Goal: Find specific page/section: Find specific page/section

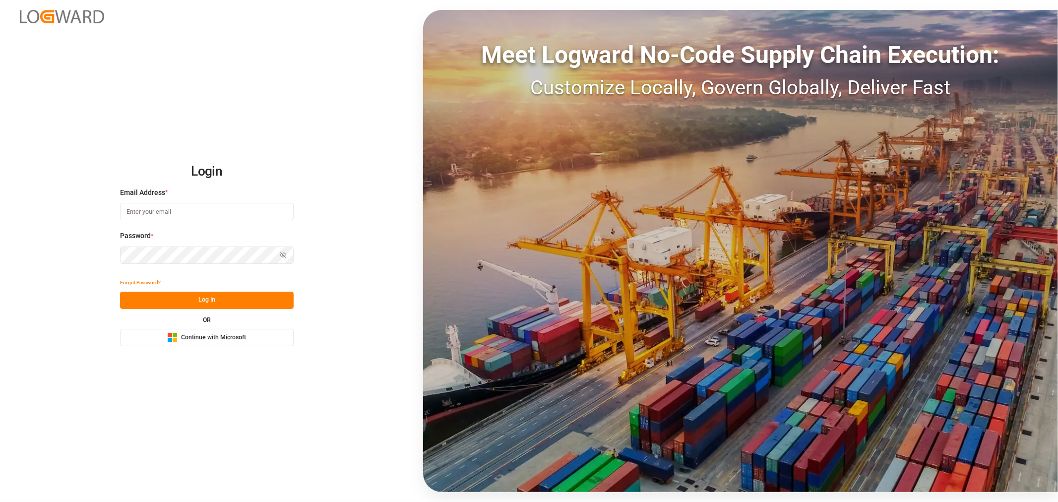
click at [215, 211] on input at bounding box center [207, 211] width 174 height 17
click at [215, 332] on div "Microsoft Logo Continue with Microsoft" at bounding box center [206, 337] width 79 height 10
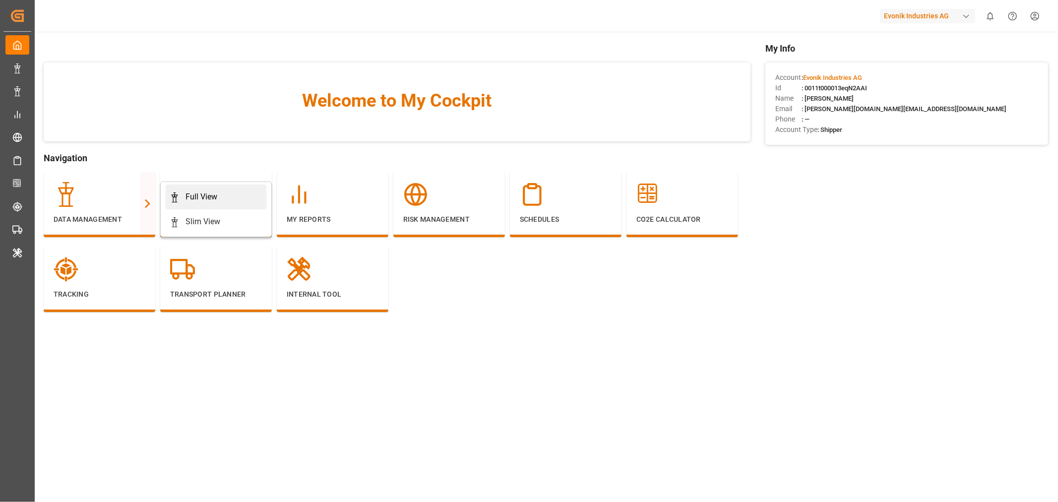
click at [192, 197] on div "Full View" at bounding box center [202, 197] width 32 height 12
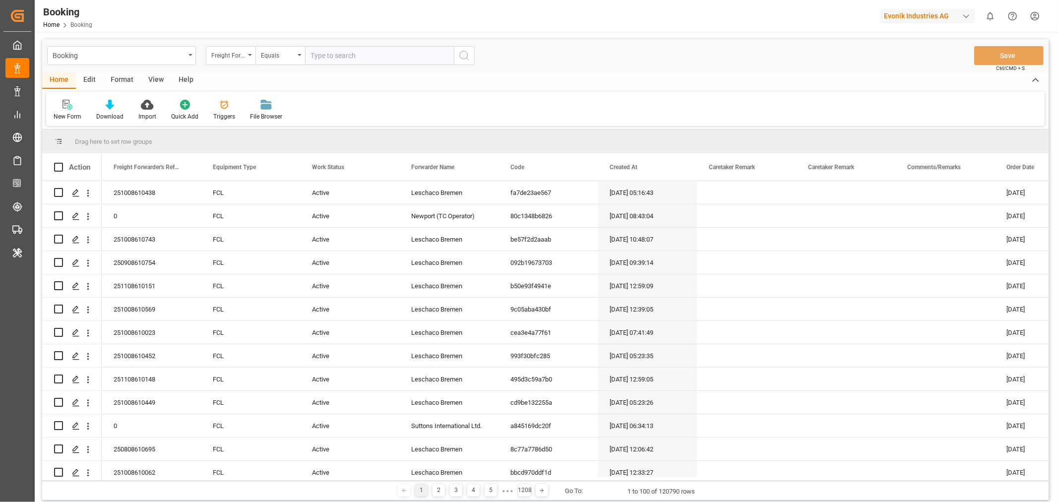
click at [151, 75] on div "View" at bounding box center [156, 80] width 30 height 17
click at [54, 116] on div "Default" at bounding box center [63, 116] width 19 height 9
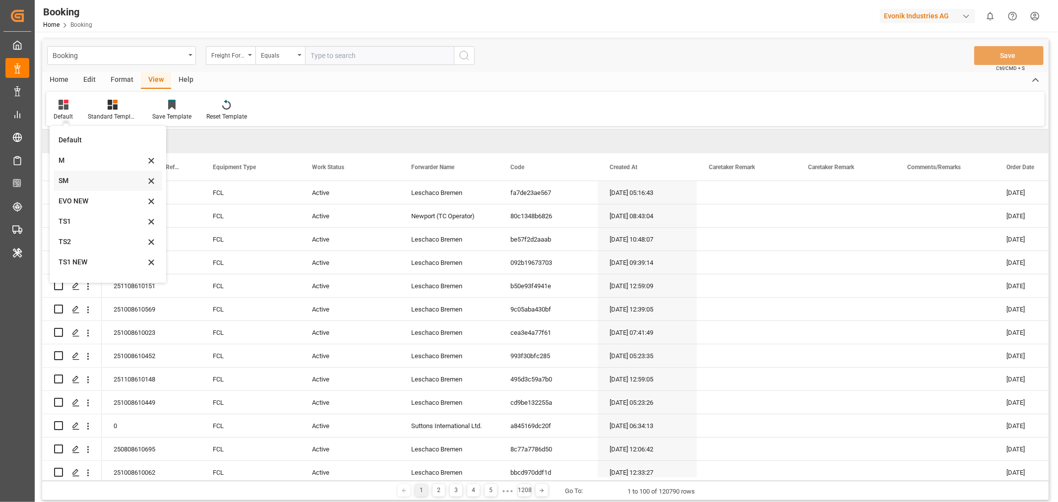
click at [75, 178] on div "SM" at bounding box center [102, 181] width 87 height 10
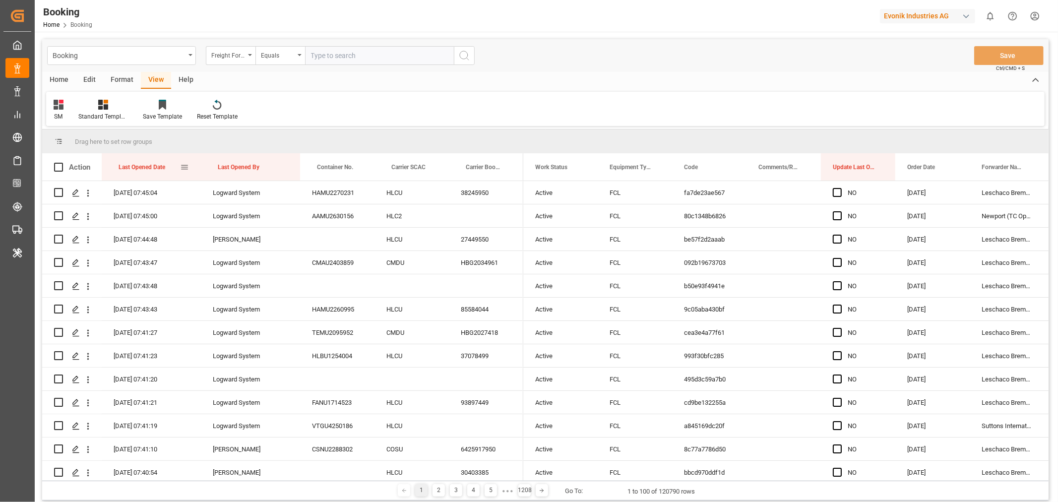
click at [170, 166] on div "Last Opened Date" at bounding box center [150, 166] width 62 height 27
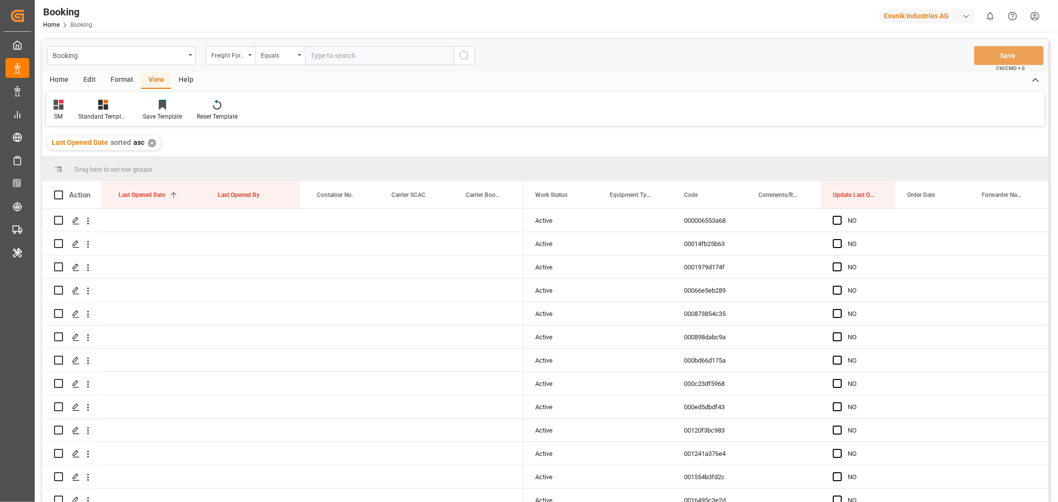
click at [125, 82] on div "Format" at bounding box center [122, 80] width 38 height 17
click at [82, 112] on div "Filter Rows" at bounding box center [68, 116] width 29 height 9
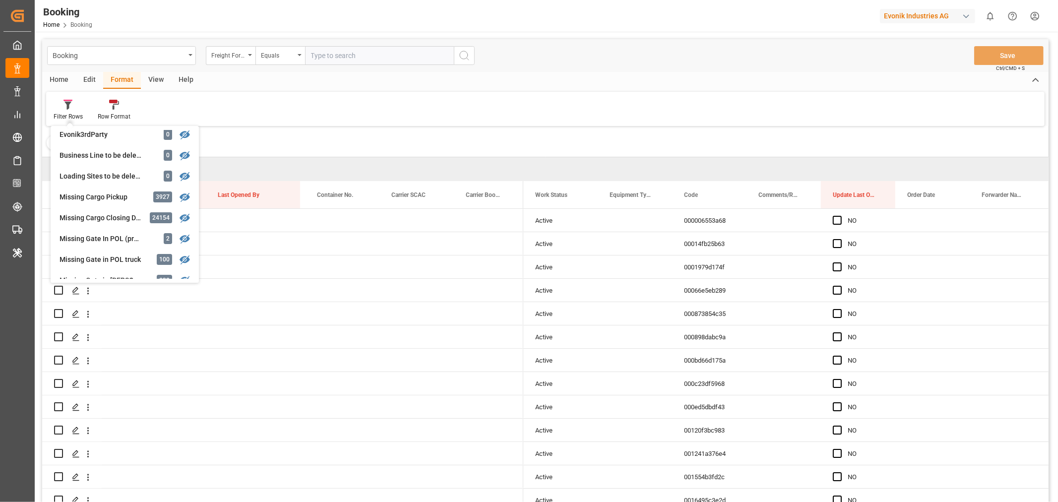
scroll to position [117, 0]
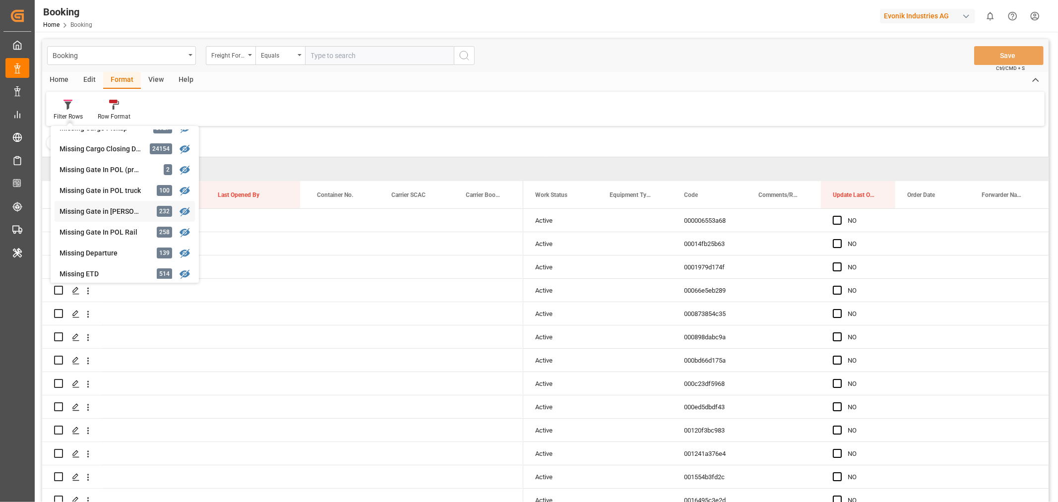
click at [123, 216] on div "Missing Gate in POL Barge" at bounding box center [103, 211] width 87 height 10
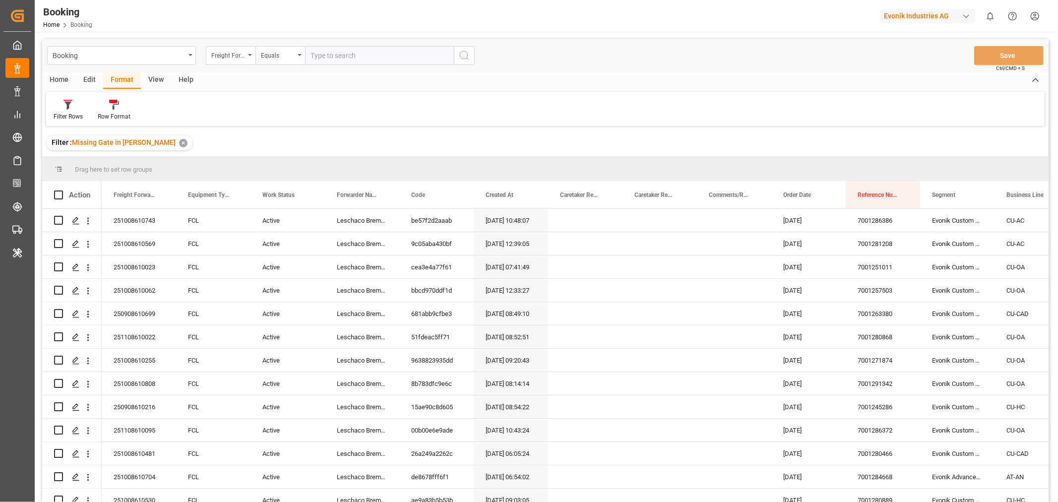
drag, startPoint x: 159, startPoint y: 83, endPoint x: 95, endPoint y: 125, distance: 76.4
click at [160, 83] on div "View" at bounding box center [156, 80] width 30 height 17
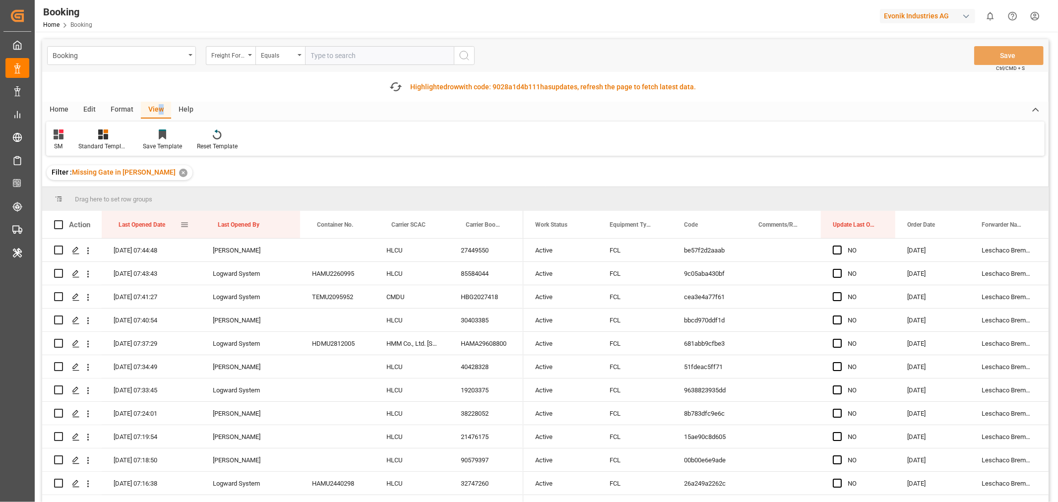
click at [176, 224] on div "Last Opened Date" at bounding box center [150, 224] width 62 height 27
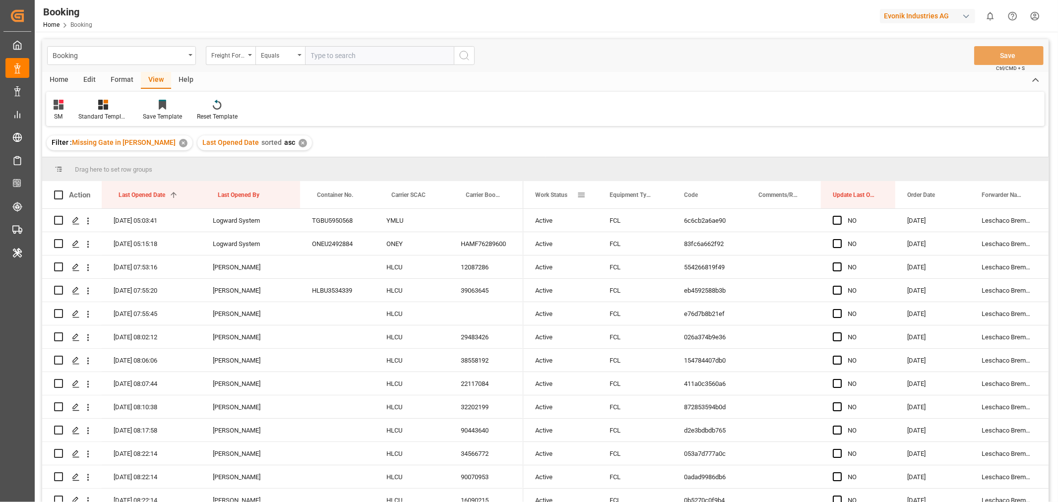
click at [584, 194] on span at bounding box center [581, 195] width 9 height 9
click at [662, 198] on span "columns" at bounding box center [664, 196] width 9 height 9
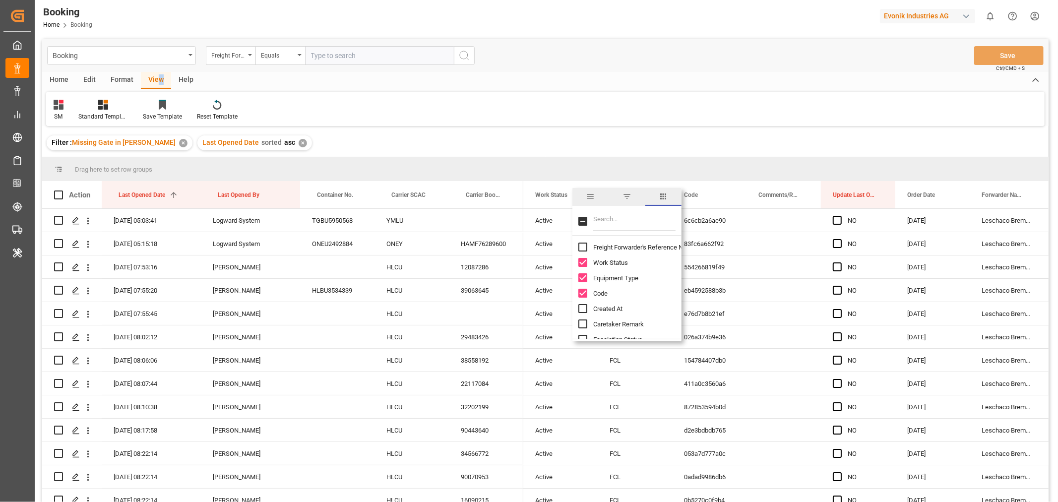
click at [585, 245] on input "Freight Forwarder's Reference No. column toggle visibility (hidden)" at bounding box center [583, 247] width 9 height 9
checkbox input "true"
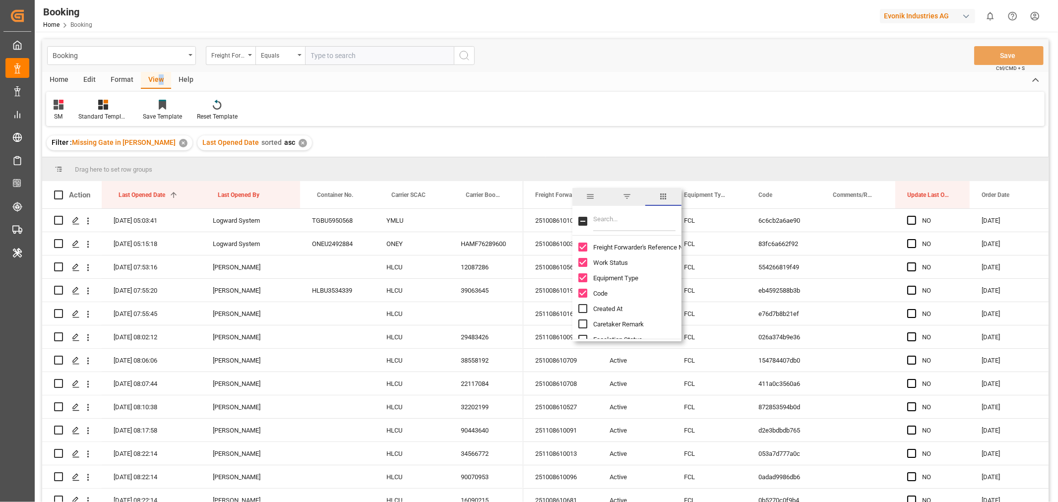
click at [583, 306] on input "Created At column toggle visibility (hidden)" at bounding box center [583, 308] width 9 height 9
checkbox input "true"
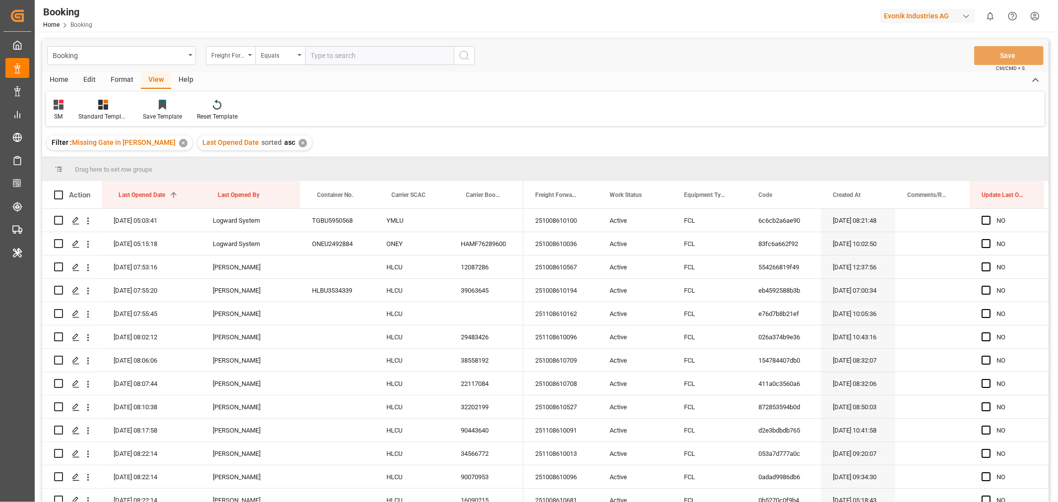
click at [659, 142] on div "Filter : Missing Gate in POL Barge ✕ Last Opened Date sorted asc ✕" at bounding box center [545, 143] width 1007 height 28
drag, startPoint x: 397, startPoint y: 200, endPoint x: 420, endPoint y: 176, distance: 33.0
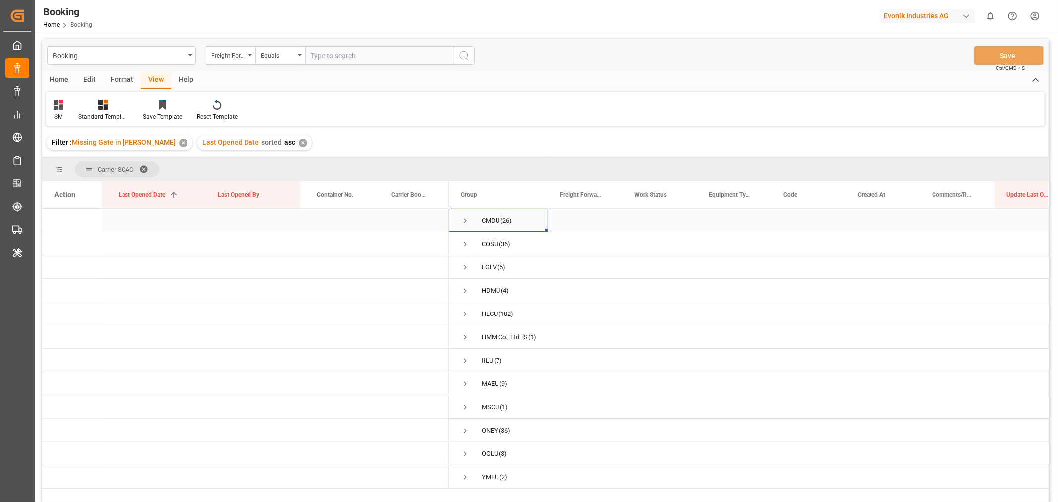
click at [467, 221] on span "Press SPACE to select this row." at bounding box center [465, 220] width 9 height 9
